Goal: Task Accomplishment & Management: Complete application form

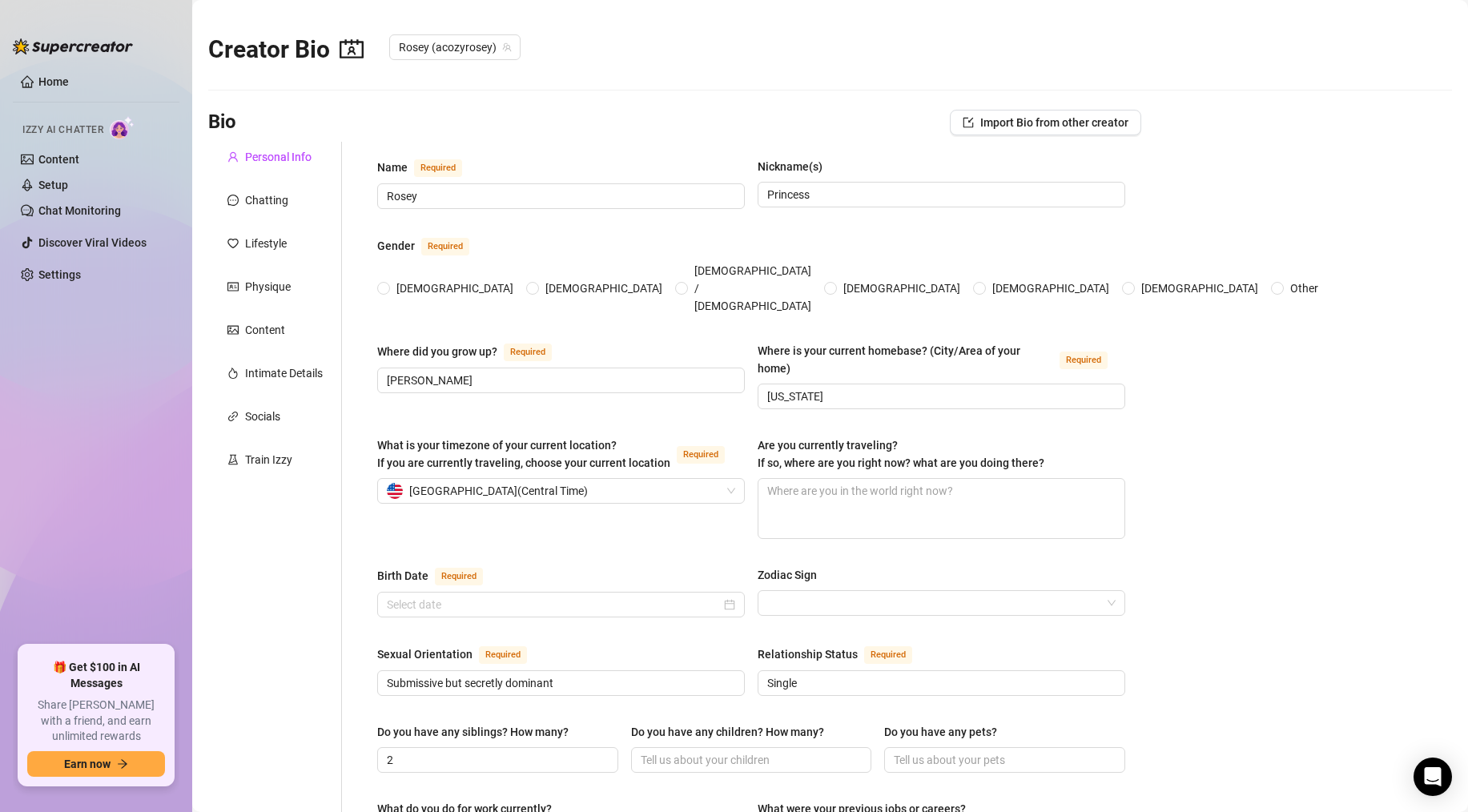
type input "Rosey"
type input "Princess"
type input "[PERSON_NAME]"
type input "[US_STATE]"
type input "Submissive but secretly dominant"
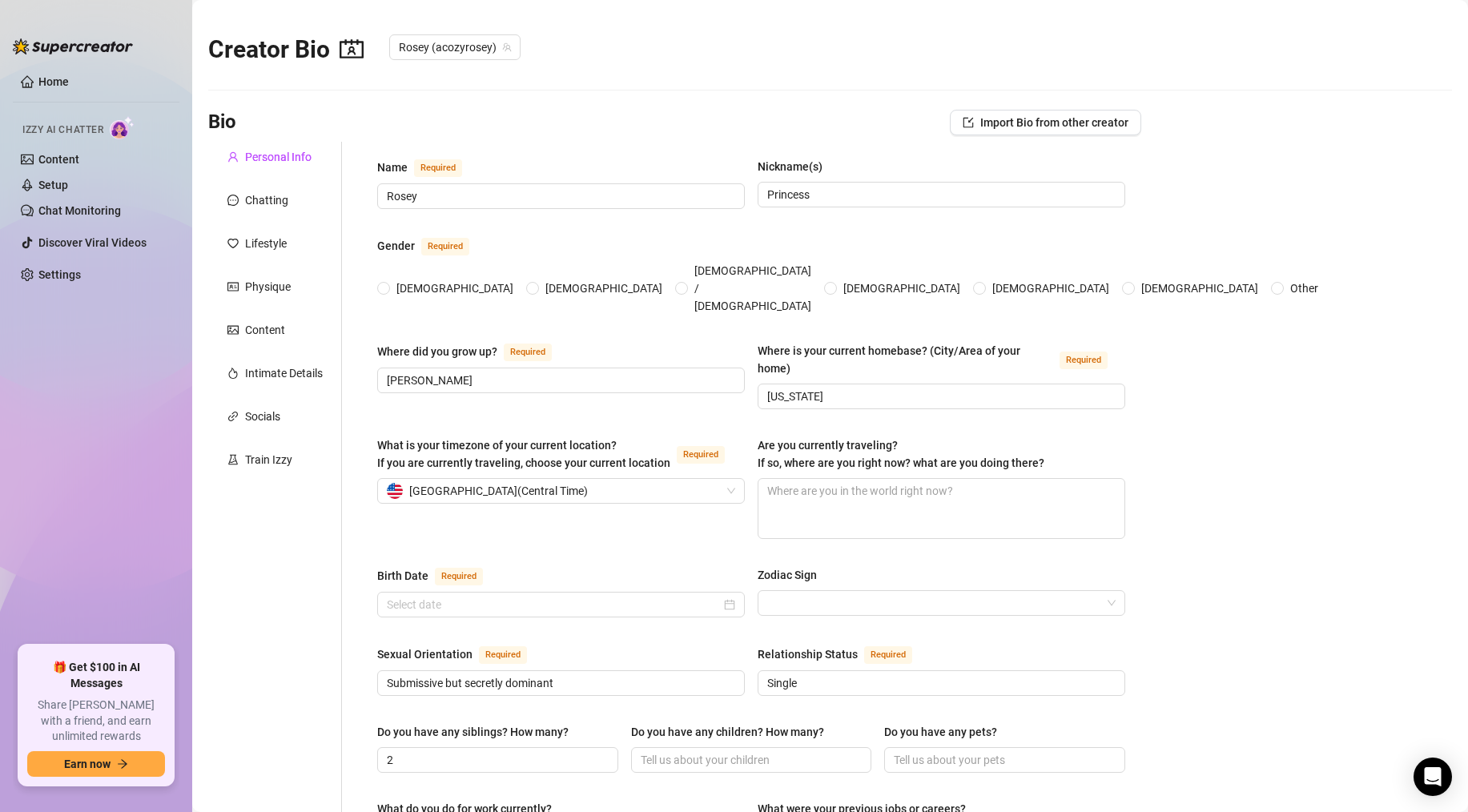
type input "Single"
type input "2"
type input "Working at a local diner"
type input "Doordash"
type input "Highschool"
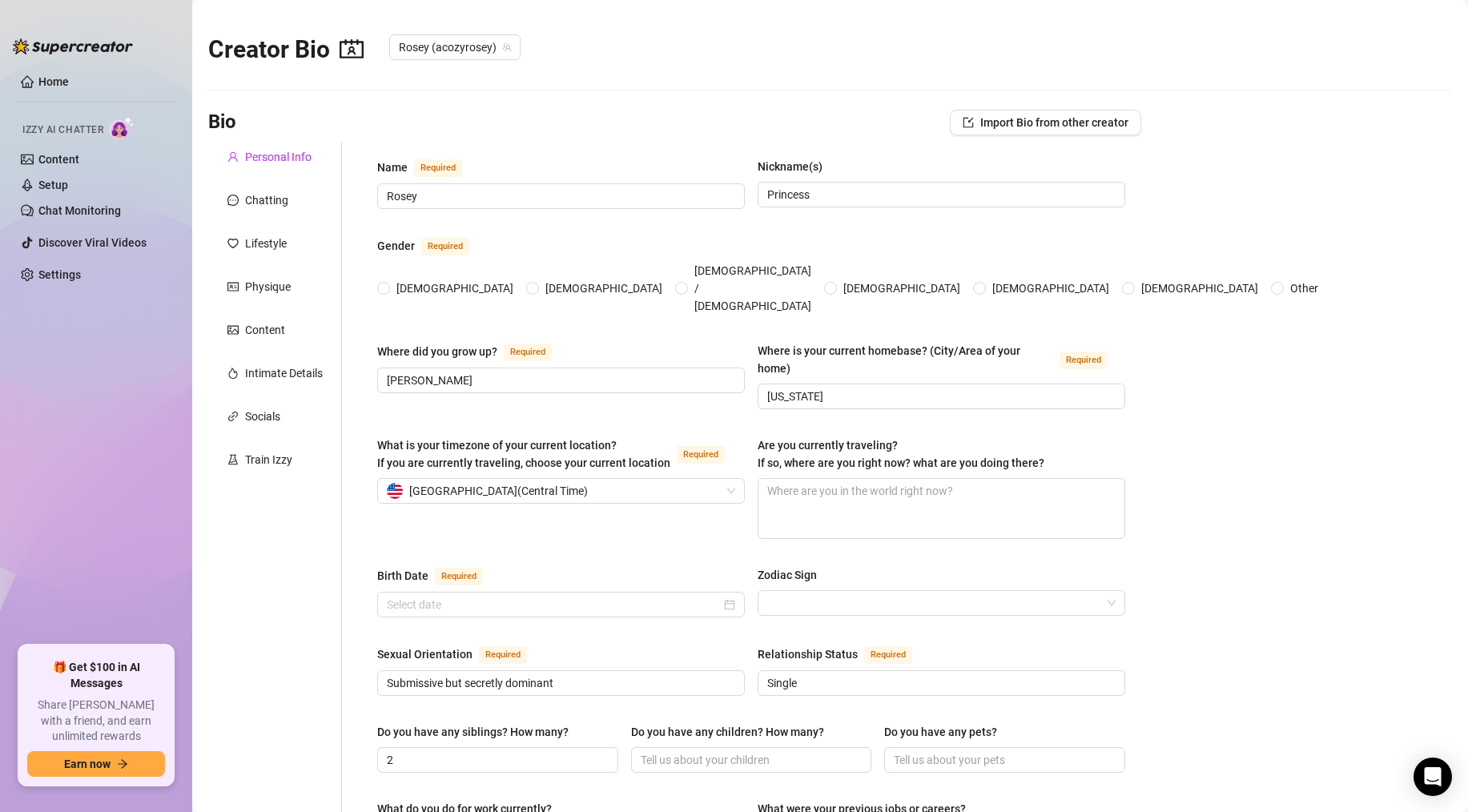
type textarea "I want to move out and live on my own and start traveling"
type textarea "I cant think of one in particular but I just try to be goofy all the time"
type textarea "I'm still a virgin, well at least for boys."
type textarea "I am a furry. I have a fursuit and make fursuit content on instagram, twitter, …"
radio input "true"
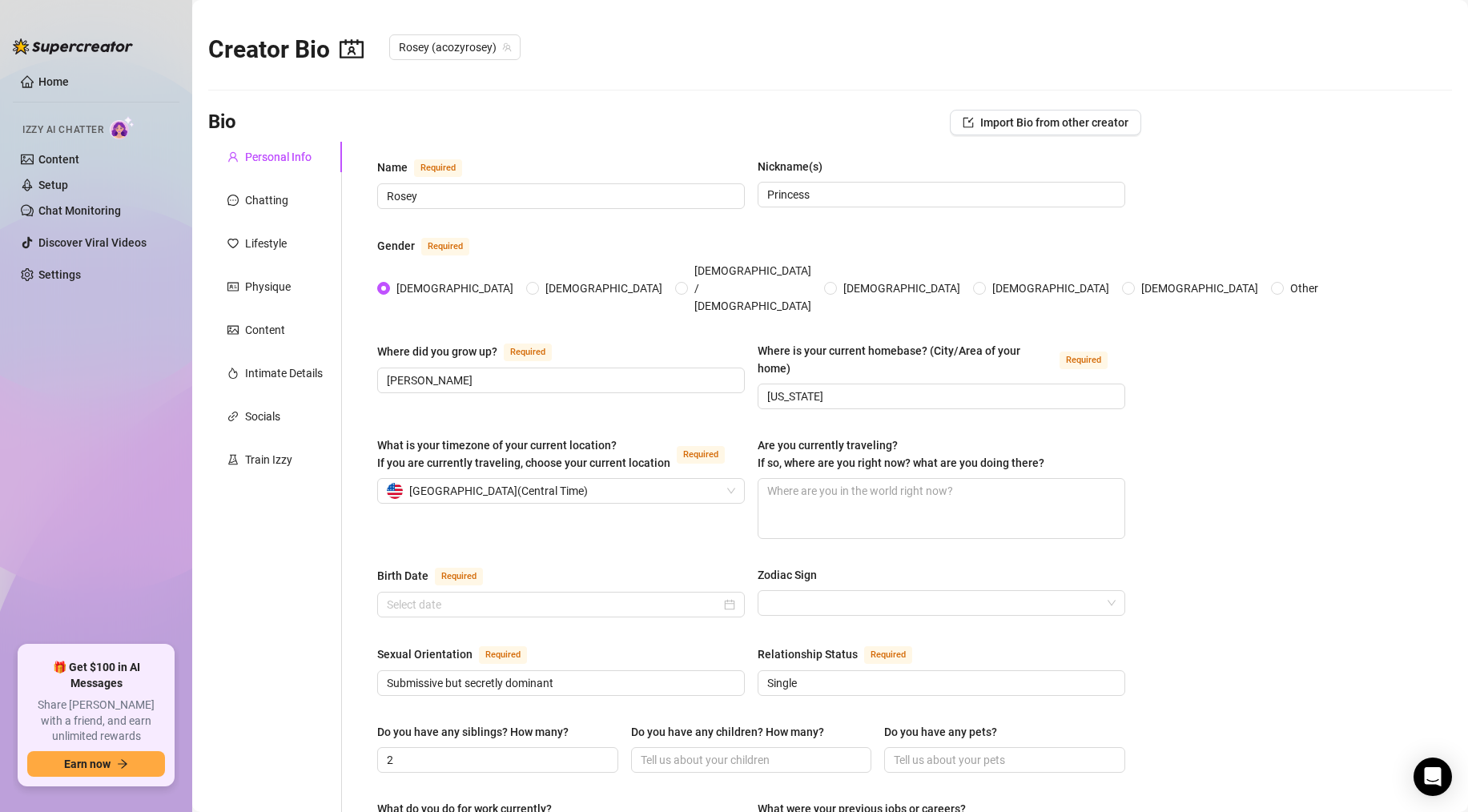
type input "[DATE]"
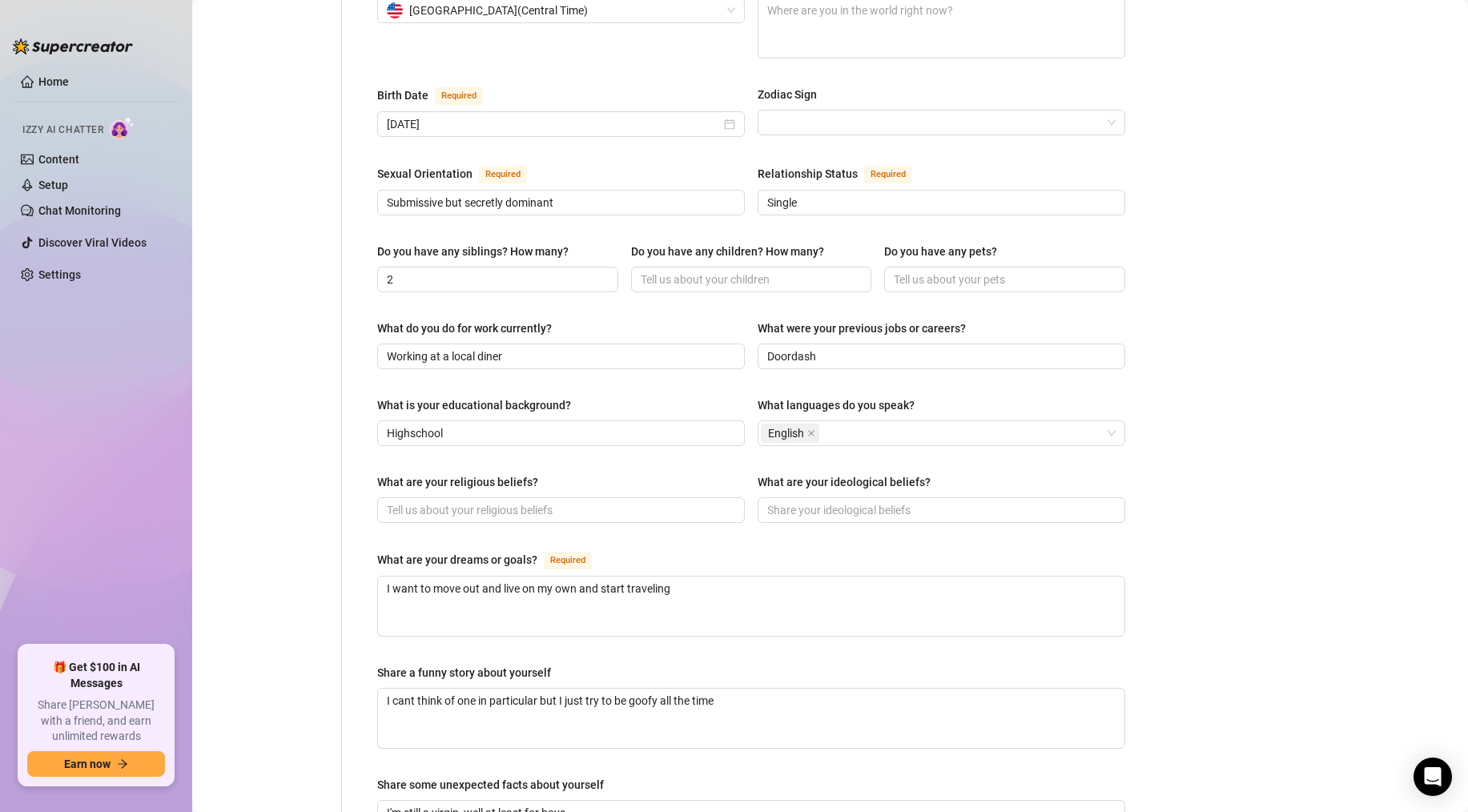
scroll to position [240, 0]
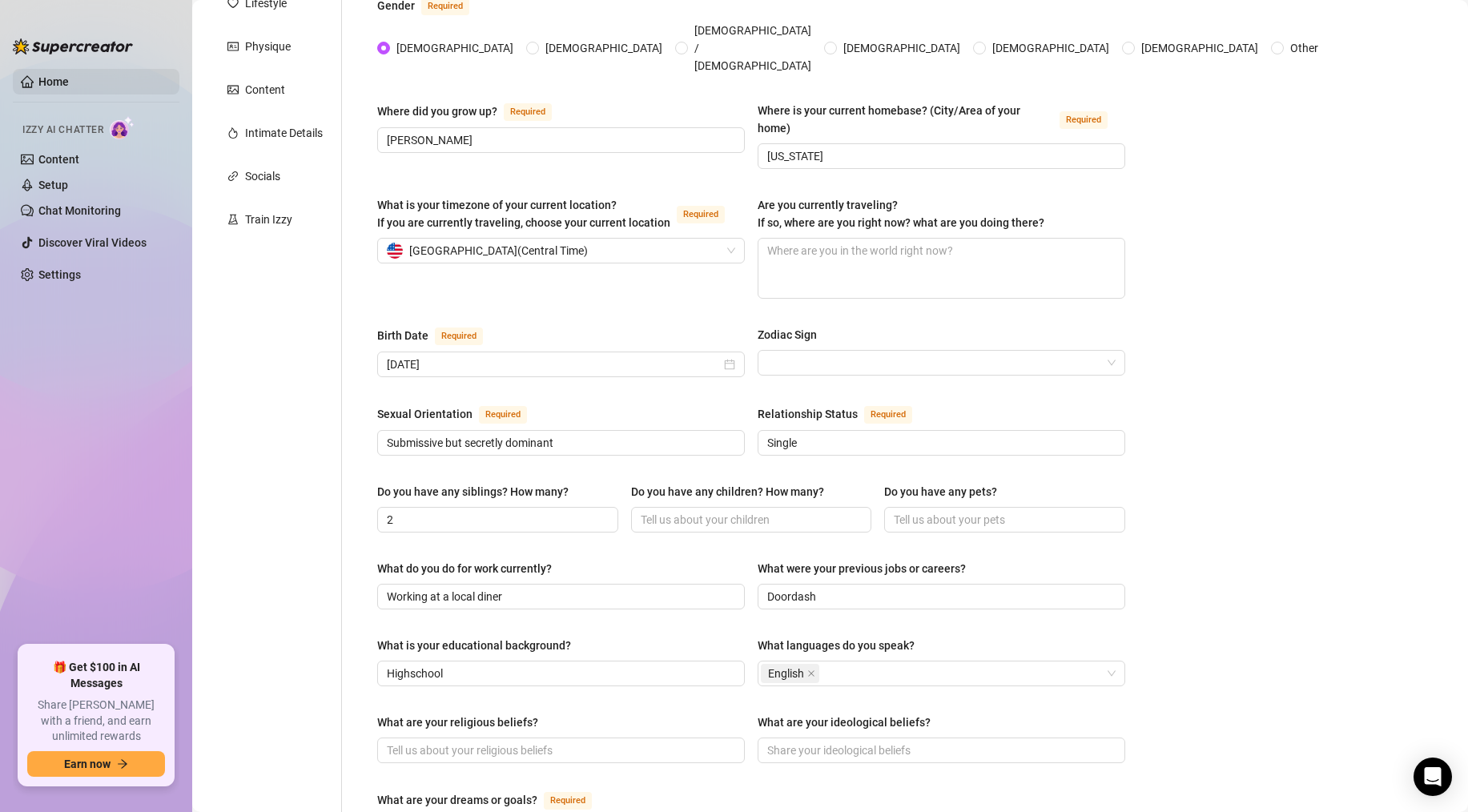
click at [42, 82] on link "Home" at bounding box center [54, 82] width 30 height 13
